Goal: Information Seeking & Learning: Find specific fact

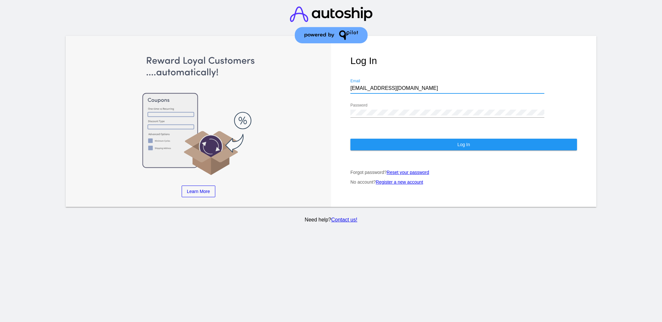
drag, startPoint x: 392, startPoint y: 79, endPoint x: 344, endPoint y: 83, distance: 48.0
click at [344, 83] on div "Log In [EMAIL_ADDRESS][DOMAIN_NAME] Email Password Log In Forgot password? Rese…" at bounding box center [463, 121] width 265 height 171
paste input "[EMAIL_ADDRESS][DOMAIN_NAME]"
type input "[EMAIL_ADDRESS][DOMAIN_NAME]"
click at [343, 101] on div "Log In [EMAIL_ADDRESS][DOMAIN_NAME] Email Password Log In Forgot password? Rese…" at bounding box center [463, 121] width 265 height 171
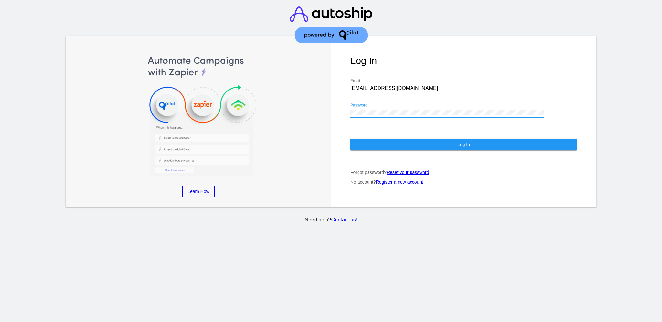
click at [370, 139] on button "Log In" at bounding box center [464, 145] width 227 height 12
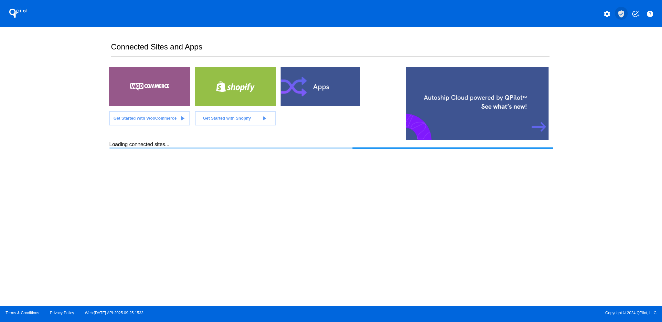
click at [624, 16] on mat-icon "verified_user" at bounding box center [622, 14] width 8 height 8
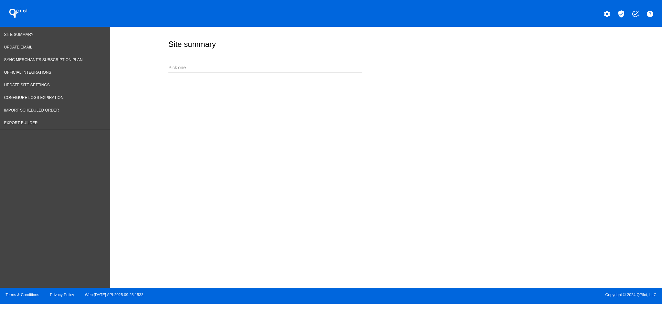
click at [212, 66] on input "Pick one" at bounding box center [265, 67] width 194 height 5
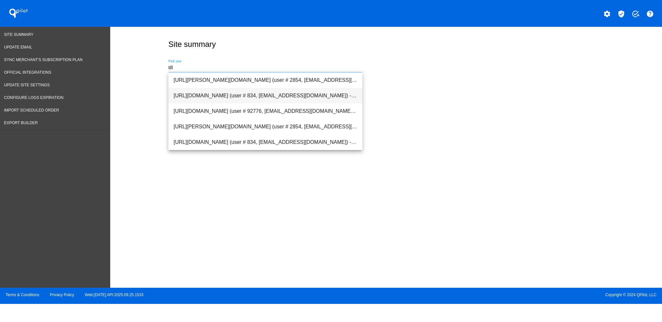
click at [244, 94] on span "[URL][DOMAIN_NAME] (user # 834, [EMAIL_ADDRESS][DOMAIN_NAME]) - Production" at bounding box center [266, 96] width 184 height 16
type input "[URL][DOMAIN_NAME] (user # 834, [EMAIL_ADDRESS][DOMAIN_NAME]) - Production"
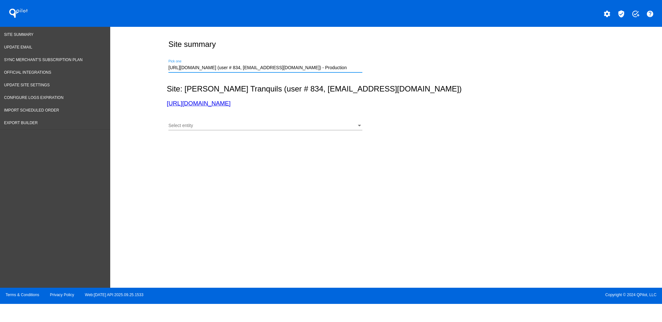
click at [254, 125] on div "Select entity" at bounding box center [262, 125] width 188 height 5
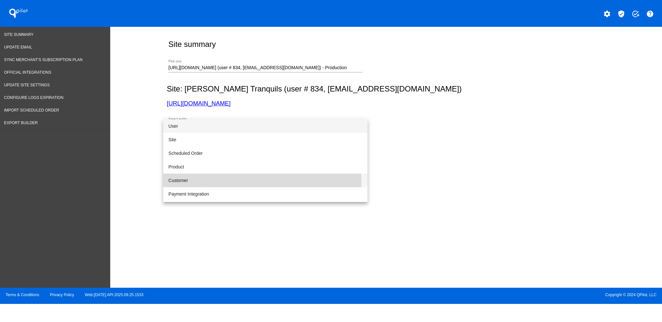
click at [244, 182] on span "Customer" at bounding box center [265, 181] width 194 height 14
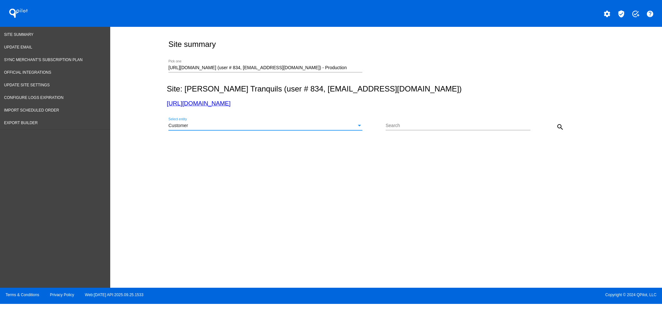
click at [552, 126] on div "search" at bounding box center [549, 126] width 36 height 13
click at [560, 126] on mat-icon "search" at bounding box center [560, 127] width 8 height 8
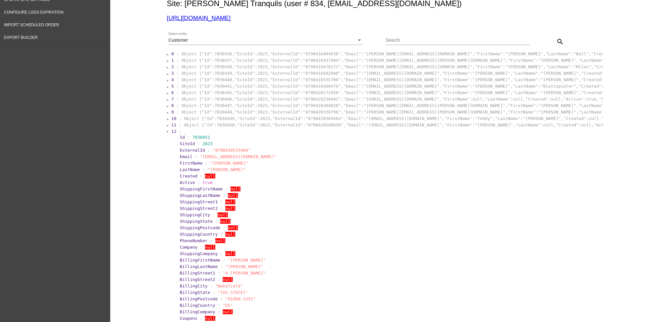
scroll to position [86, 0]
drag, startPoint x: 200, startPoint y: 157, endPoint x: 244, endPoint y: 156, distance: 44.6
click at [244, 156] on span ""[EMAIL_ADDRESS][DOMAIN_NAME]"" at bounding box center [238, 156] width 76 height 5
copy span "[EMAIL_ADDRESS][DOMAIN_NAME]"
click at [422, 42] on input "Search" at bounding box center [458, 39] width 145 height 5
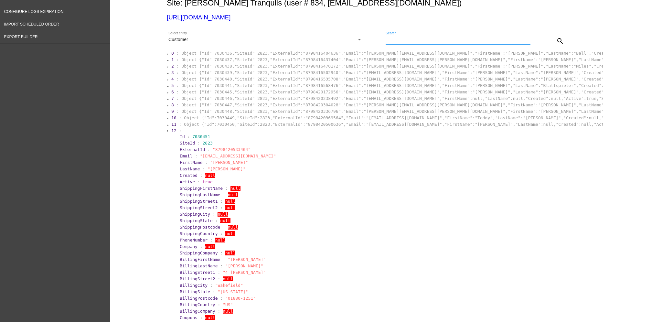
paste input "[EMAIL_ADDRESS][DOMAIN_NAME]"
type input "[EMAIL_ADDRESS][DOMAIN_NAME]"
click at [557, 41] on mat-icon "search" at bounding box center [560, 41] width 8 height 8
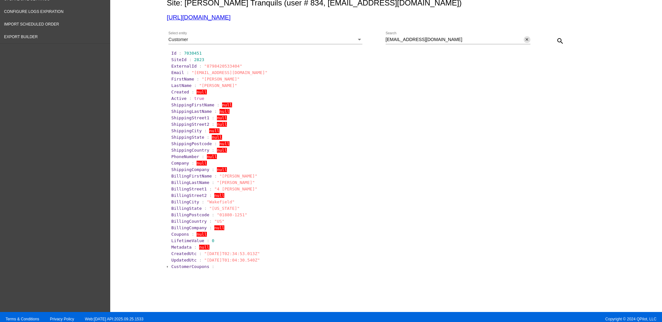
click at [525, 40] on mat-icon "close" at bounding box center [527, 39] width 5 height 5
click at [558, 43] on mat-icon "search" at bounding box center [560, 41] width 8 height 8
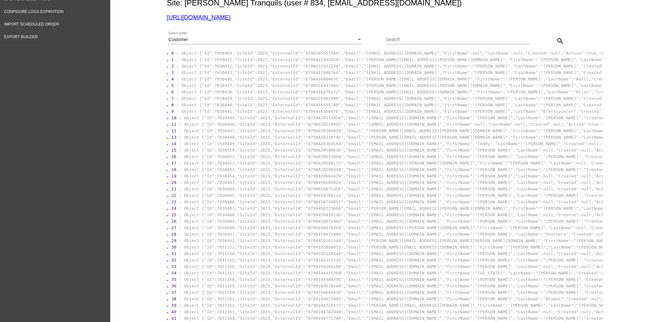
click at [179, 309] on span ":" at bounding box center [180, 311] width 3 height 5
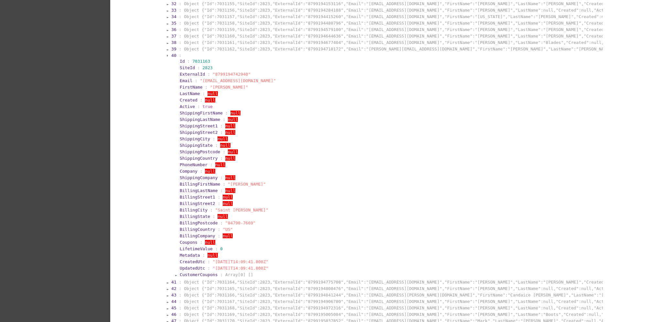
scroll to position [388, 0]
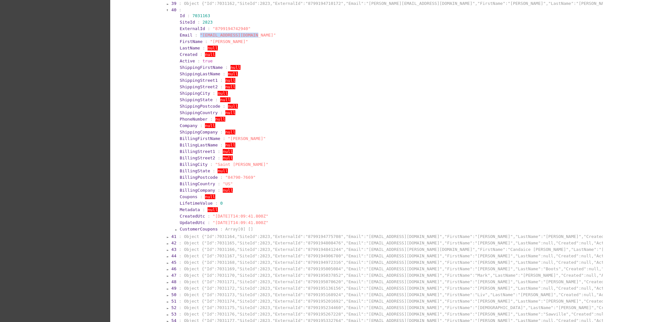
drag, startPoint x: 247, startPoint y: 33, endPoint x: 195, endPoint y: 37, distance: 51.6
click at [200, 37] on span ""[EMAIL_ADDRESS][DOMAIN_NAME]"" at bounding box center [238, 35] width 76 height 5
click at [200, 38] on section "FirstName : "[PERSON_NAME]"" at bounding box center [390, 41] width 423 height 6
click at [199, 37] on section "Email : "[EMAIL_ADDRESS][DOMAIN_NAME]"" at bounding box center [390, 35] width 423 height 6
click at [200, 36] on span ""[EMAIL_ADDRESS][DOMAIN_NAME]"" at bounding box center [238, 35] width 76 height 5
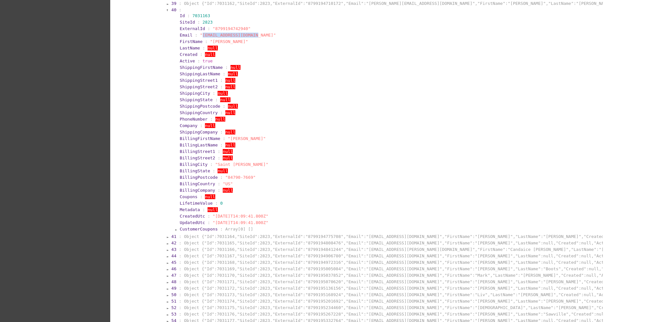
drag, startPoint x: 196, startPoint y: 36, endPoint x: 247, endPoint y: 37, distance: 51.7
click at [247, 37] on span ""[EMAIL_ADDRESS][DOMAIN_NAME]"" at bounding box center [238, 35] width 76 height 5
copy span "[EMAIL_ADDRESS][DOMAIN_NAME]"
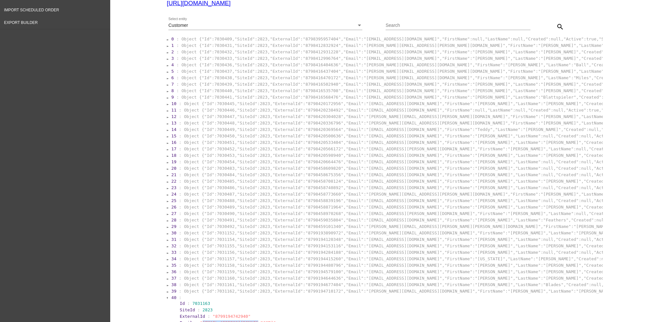
scroll to position [43, 0]
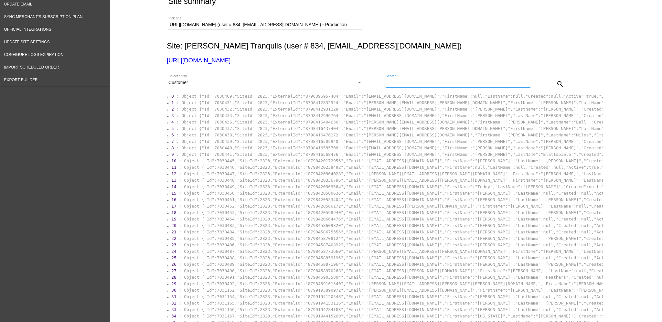
click at [420, 84] on input "Search" at bounding box center [458, 82] width 145 height 5
paste input "[EMAIL_ADDRESS][DOMAIN_NAME]"
type input "[EMAIL_ADDRESS][DOMAIN_NAME]"
click at [556, 83] on mat-icon "search" at bounding box center [560, 84] width 8 height 8
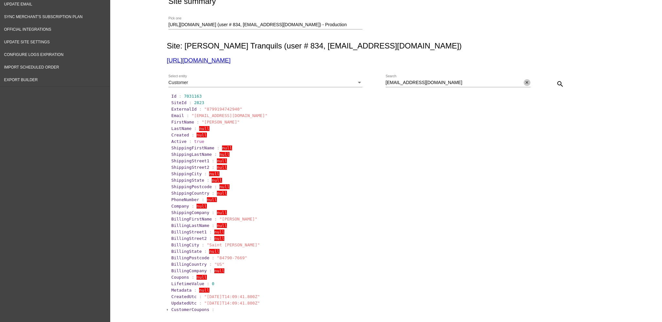
click at [525, 83] on mat-icon "close" at bounding box center [527, 82] width 5 height 5
click at [556, 82] on mat-icon "search" at bounding box center [560, 84] width 8 height 8
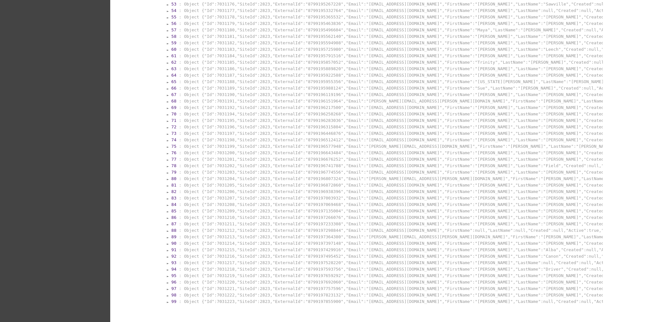
scroll to position [517, 0]
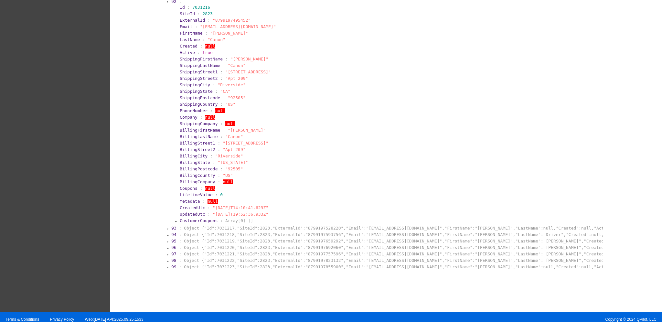
scroll to position [647, 0]
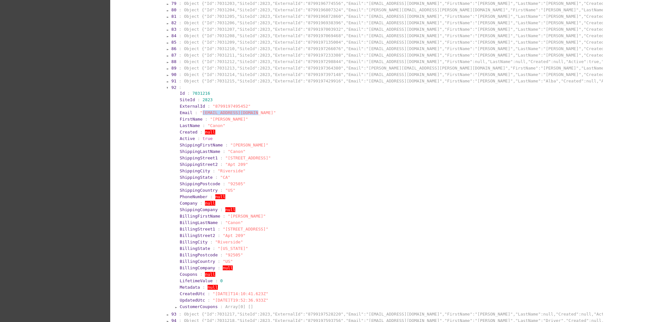
drag, startPoint x: 196, startPoint y: 112, endPoint x: 248, endPoint y: 112, distance: 51.7
click at [248, 112] on span ""[EMAIL_ADDRESS][DOMAIN_NAME]"" at bounding box center [238, 112] width 76 height 5
copy span "[EMAIL_ADDRESS][DOMAIN_NAME]"
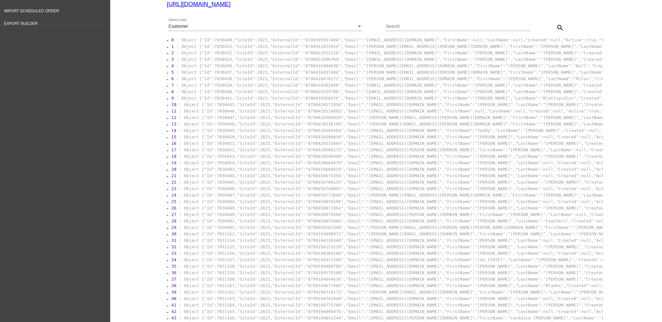
scroll to position [0, 0]
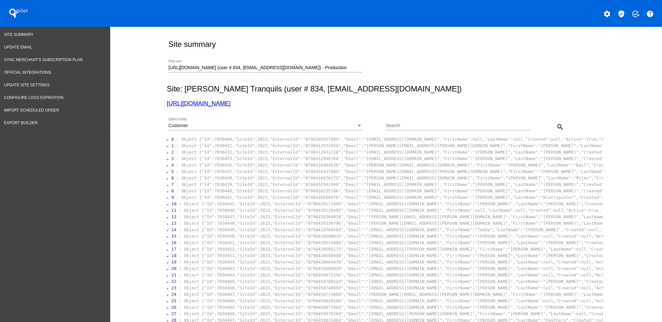
click at [430, 123] on div "Search" at bounding box center [458, 124] width 145 height 13
drag, startPoint x: 430, startPoint y: 123, endPoint x: 395, endPoint y: 125, distance: 35.0
paste input "[EMAIL_ADDRESS][DOMAIN_NAME]"
type input "[EMAIL_ADDRESS][DOMAIN_NAME]"
click at [557, 125] on mat-icon "search" at bounding box center [560, 127] width 8 height 8
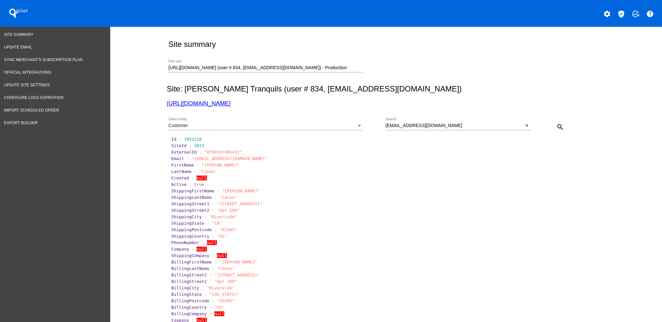
click at [525, 129] on div "[EMAIL_ADDRESS][DOMAIN_NAME] Search close" at bounding box center [458, 124] width 145 height 13
click at [524, 129] on button "close" at bounding box center [527, 125] width 7 height 7
click at [556, 125] on mat-icon "search" at bounding box center [560, 127] width 8 height 8
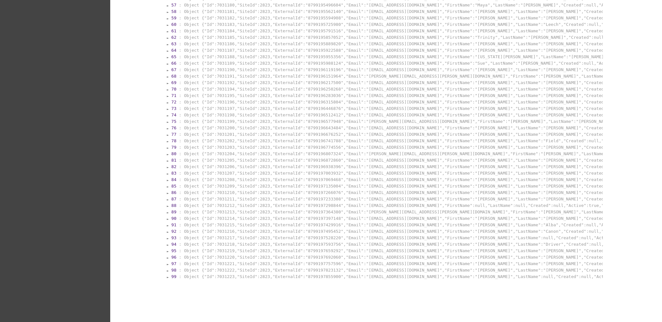
scroll to position [517, 0]
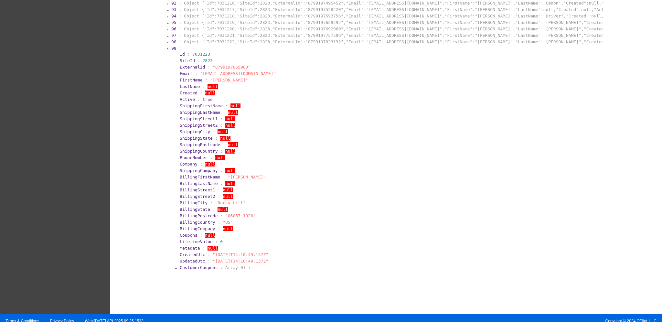
scroll to position [733, 0]
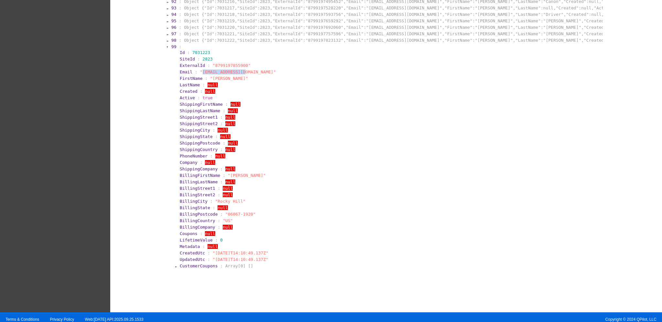
drag, startPoint x: 196, startPoint y: 70, endPoint x: 236, endPoint y: 70, distance: 40.1
click at [236, 70] on span ""[EMAIL_ADDRESS][DOMAIN_NAME]"" at bounding box center [238, 72] width 76 height 5
copy span "[EMAIL_ADDRESS][DOMAIN_NAME]"
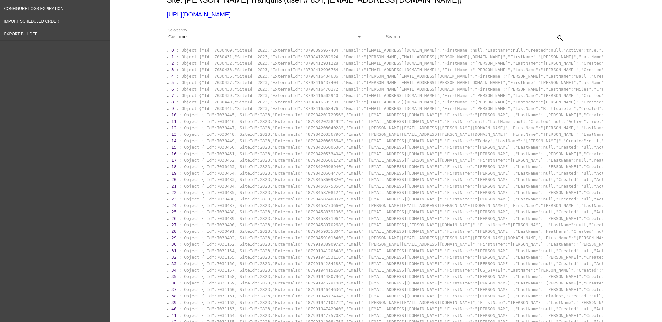
scroll to position [0, 0]
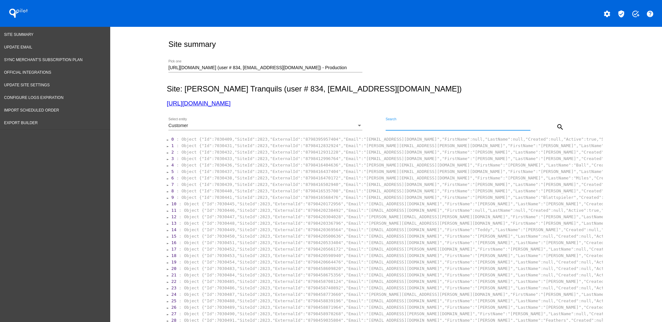
drag, startPoint x: 399, startPoint y: 129, endPoint x: 386, endPoint y: 127, distance: 12.7
paste input "[EMAIL_ADDRESS][DOMAIN_NAME]"
type input "[EMAIL_ADDRESS][DOMAIN_NAME]"
click at [559, 131] on button "search" at bounding box center [560, 126] width 13 height 13
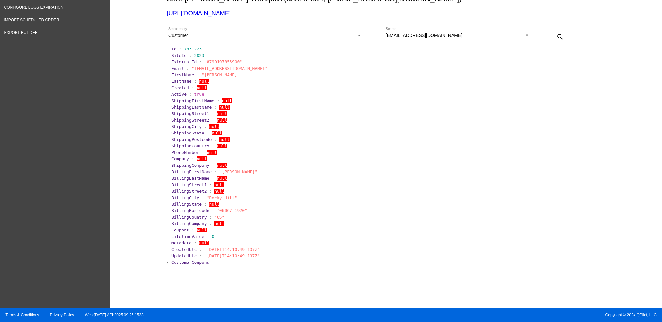
scroll to position [92, 0]
